Goal: Task Accomplishment & Management: Complete application form

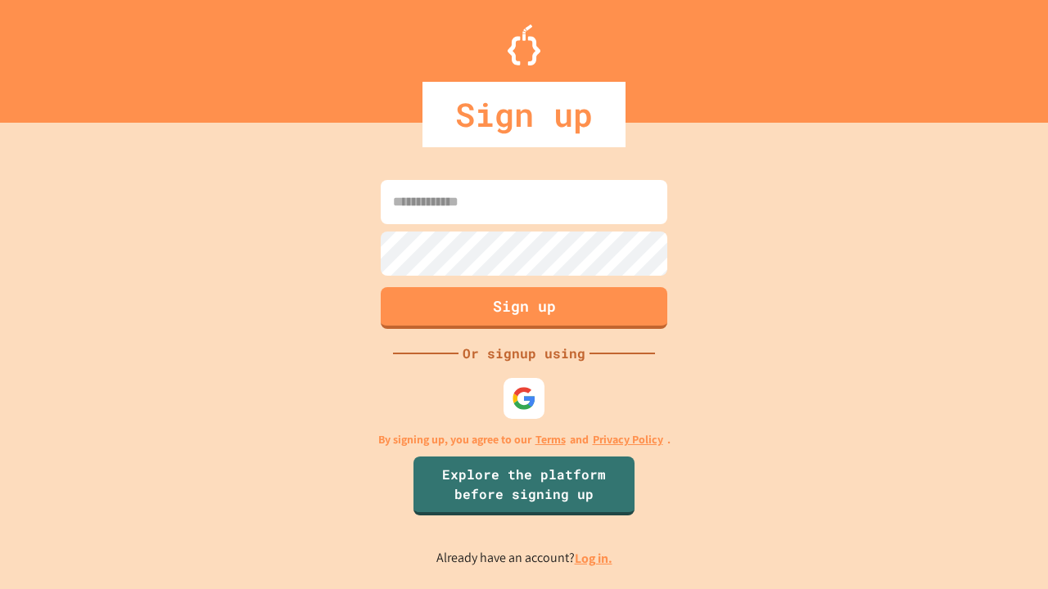
click at [594, 558] on link "Log in." at bounding box center [594, 558] width 38 height 17
